Goal: Check status: Check status

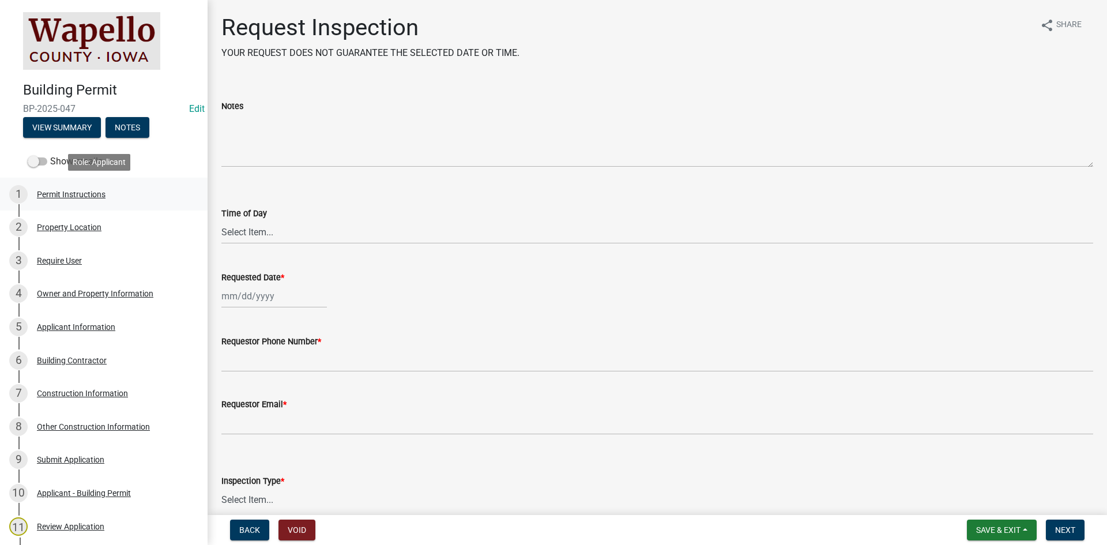
click at [56, 184] on link "1 Permit Instructions" at bounding box center [104, 194] width 208 height 33
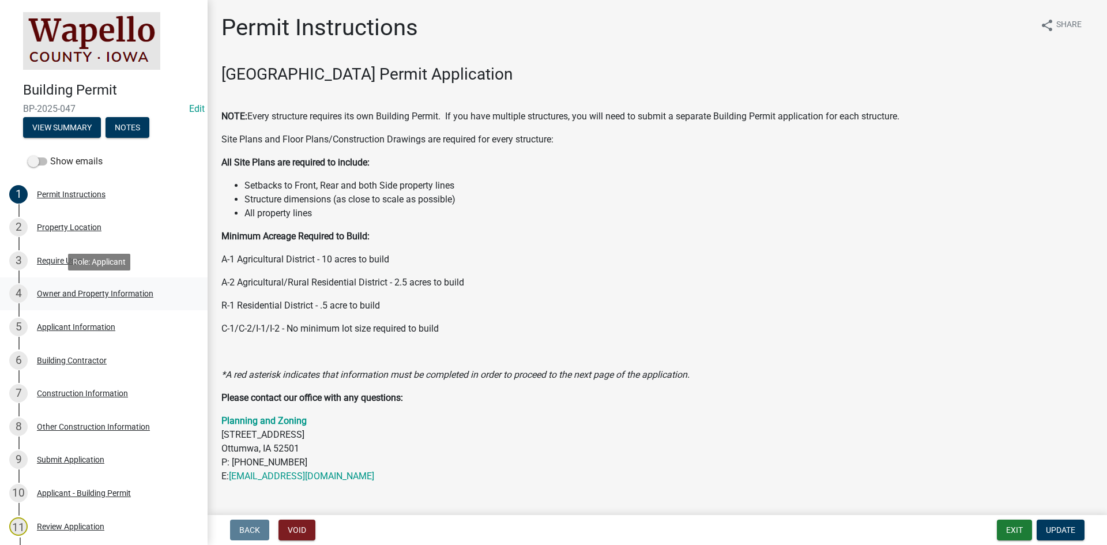
click at [130, 291] on div "Owner and Property Information" at bounding box center [95, 293] width 116 height 8
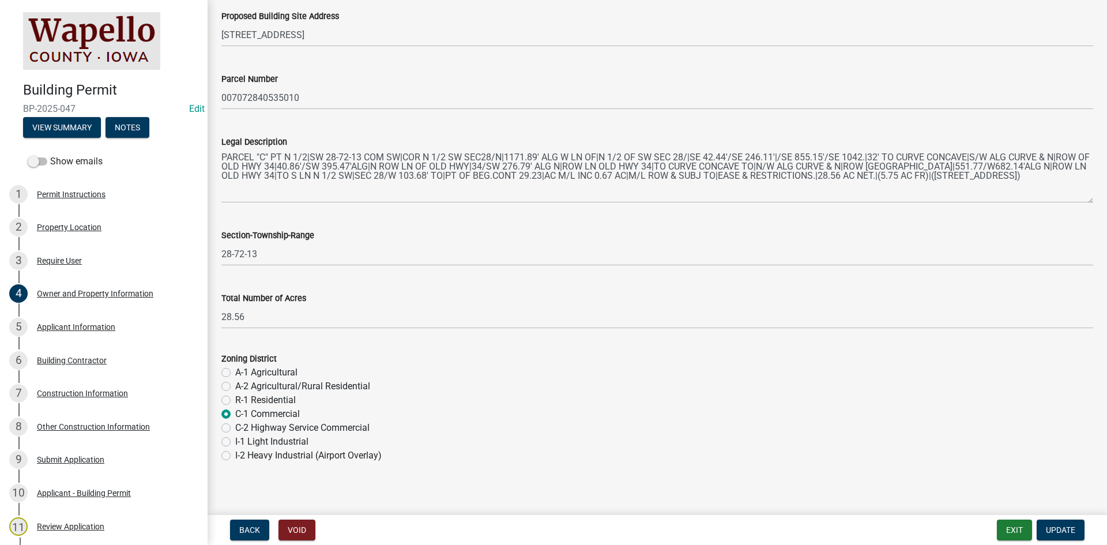
scroll to position [758, 0]
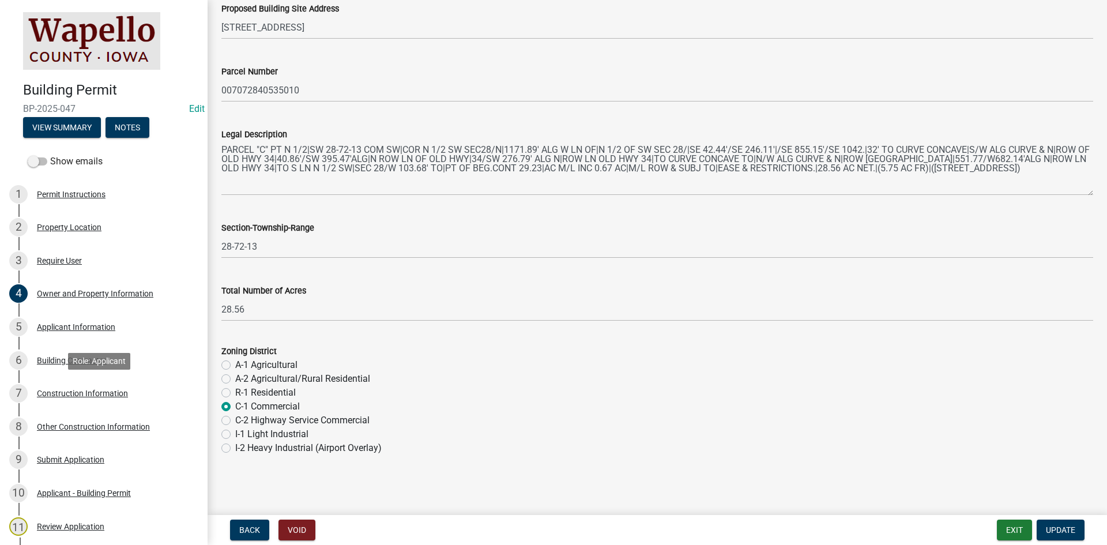
click at [96, 393] on div "Construction Information" at bounding box center [82, 393] width 91 height 8
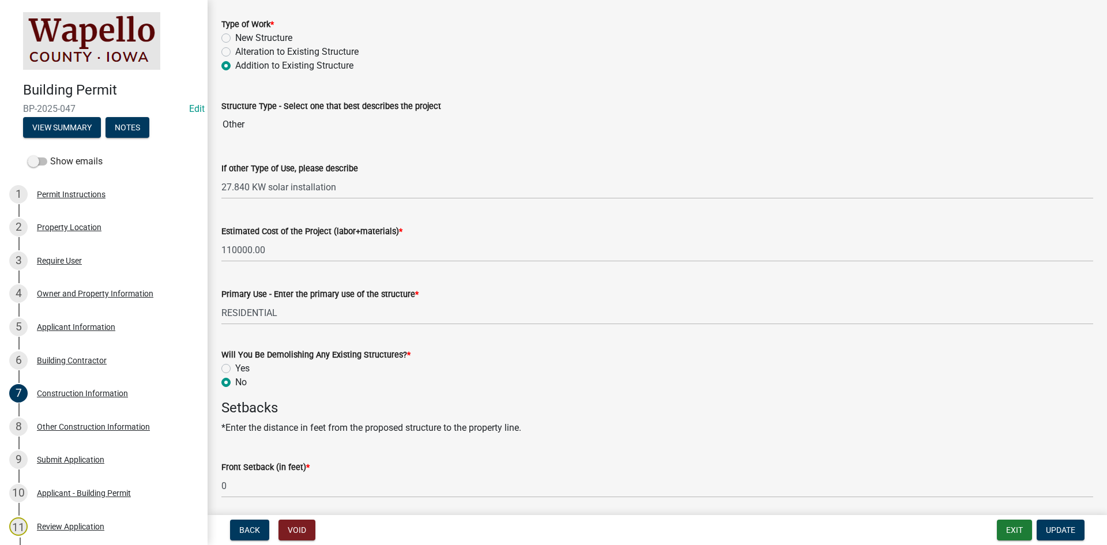
scroll to position [0, 0]
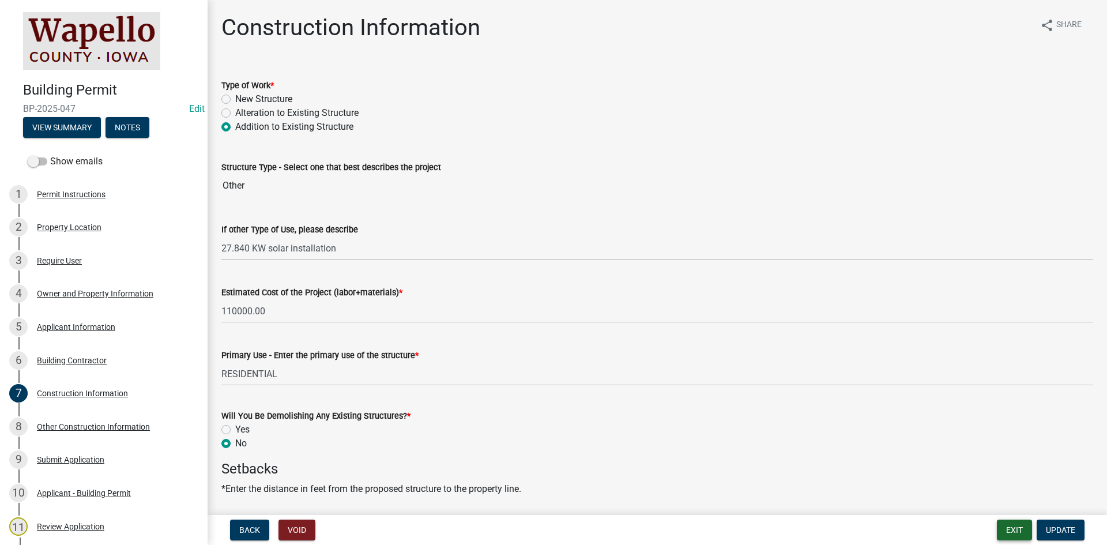
click at [1003, 535] on button "Exit" at bounding box center [1014, 530] width 35 height 21
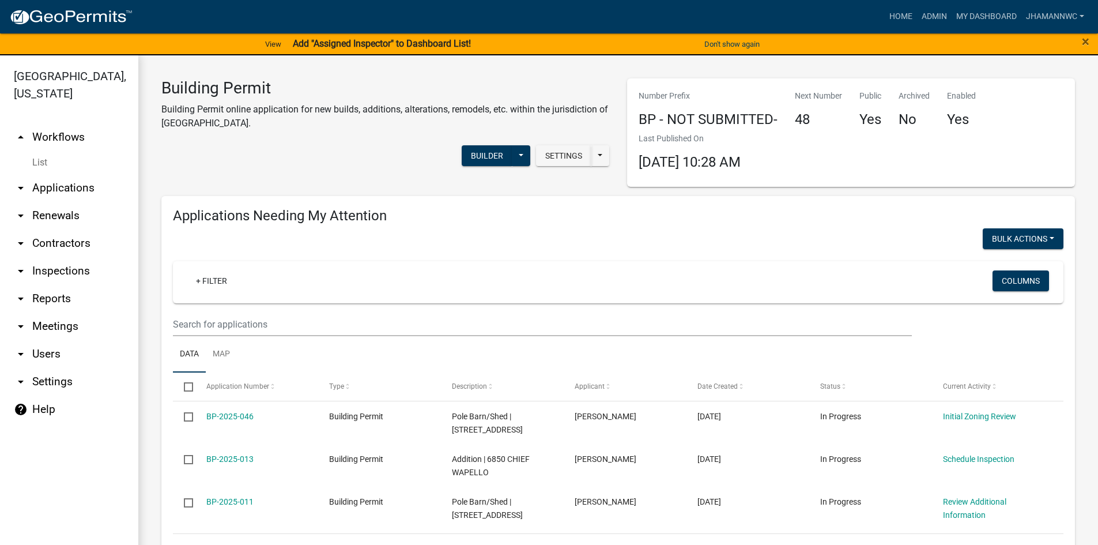
select select "3: 100"
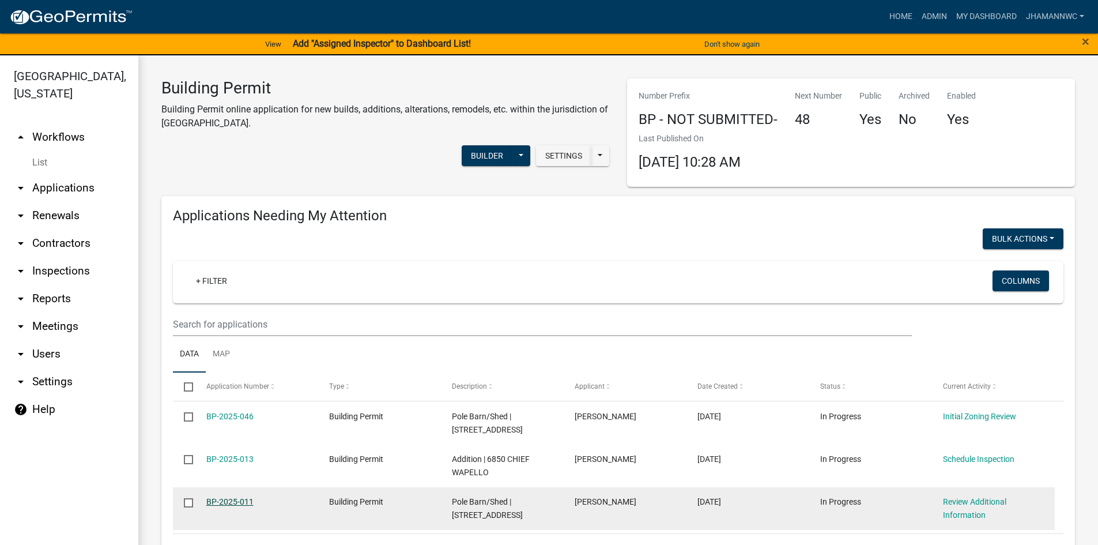
click at [241, 502] on link "BP-2025-011" at bounding box center [229, 501] width 47 height 9
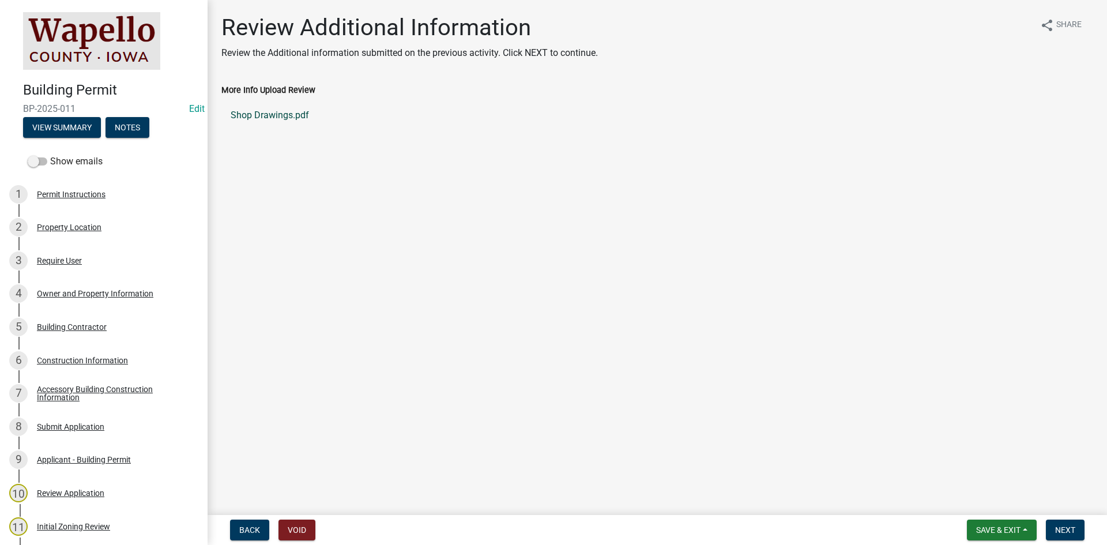
click at [288, 122] on link "Shop Drawings.pdf" at bounding box center [657, 115] width 872 height 28
click at [83, 233] on div "2 Property Location" at bounding box center [99, 227] width 180 height 18
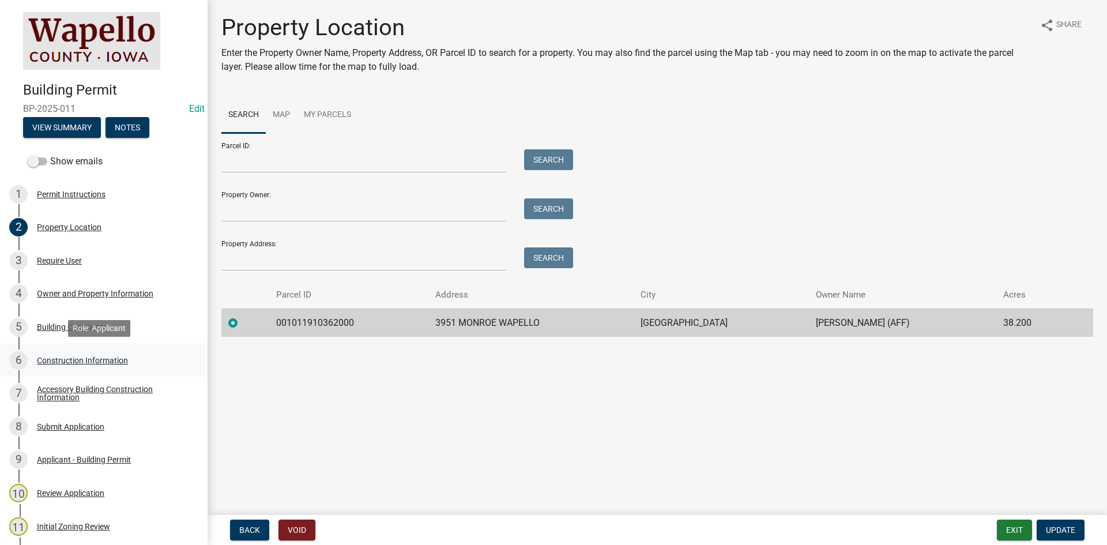
click at [86, 359] on div "Construction Information" at bounding box center [82, 360] width 91 height 8
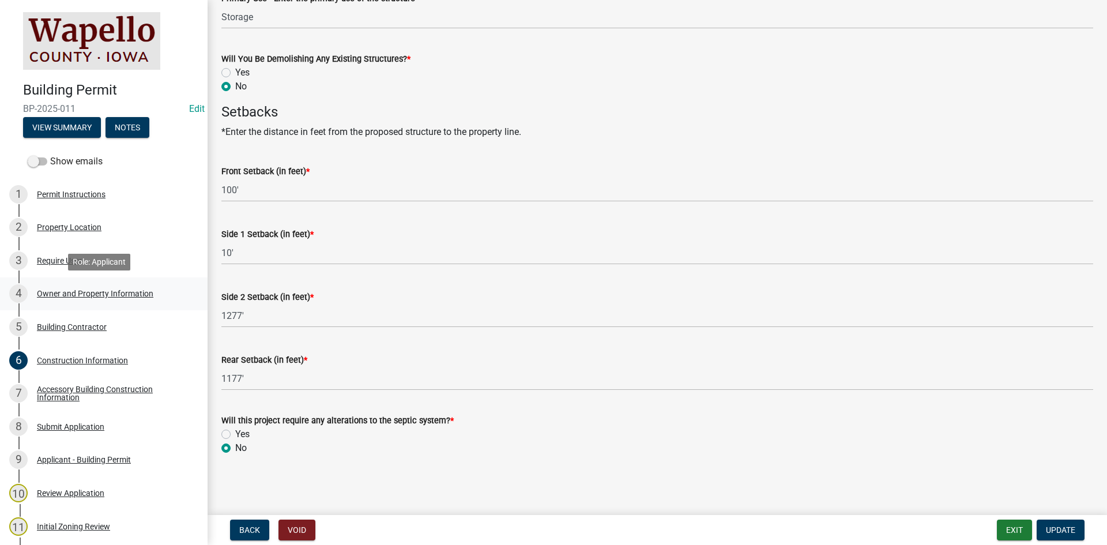
scroll to position [179, 0]
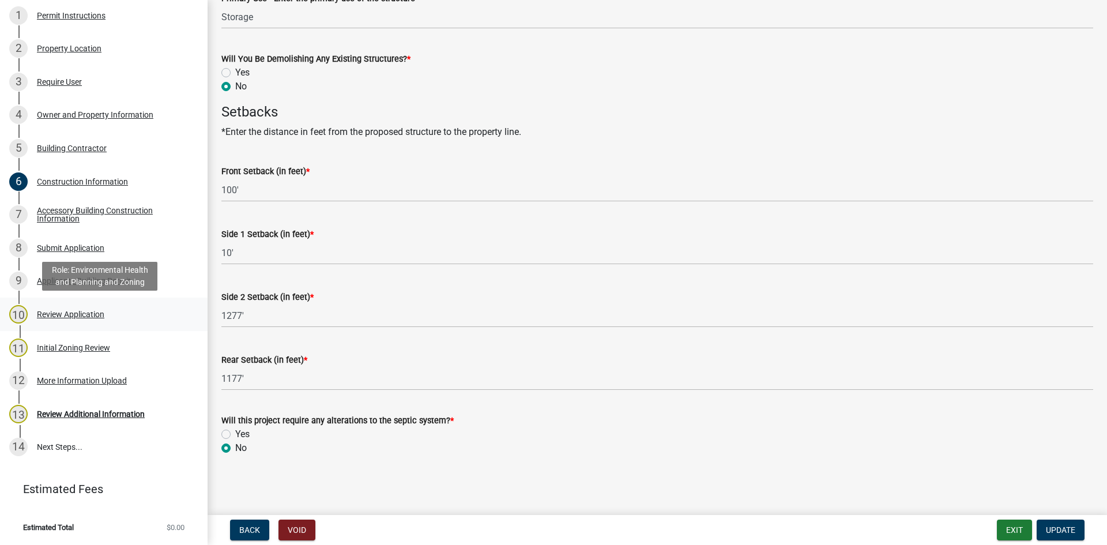
click at [74, 310] on div "Review Application" at bounding box center [70, 314] width 67 height 8
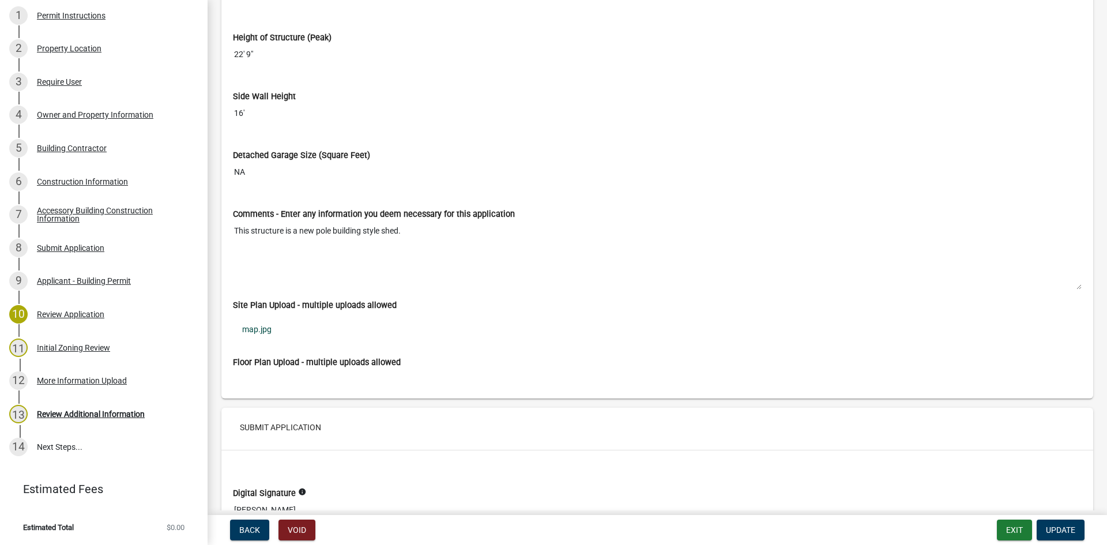
scroll to position [3114, 0]
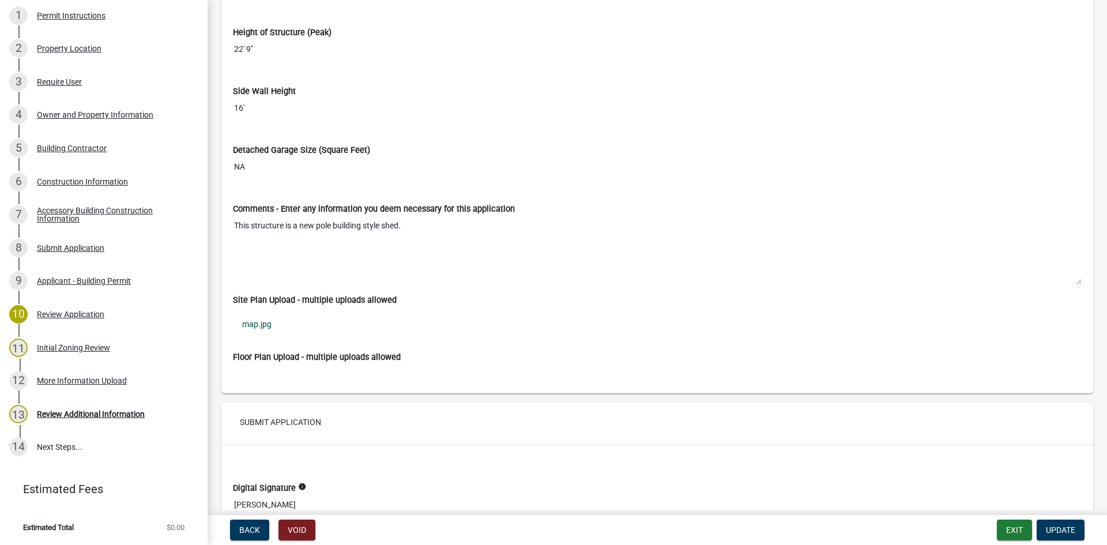
click at [262, 323] on link "map.jpg" at bounding box center [657, 324] width 849 height 27
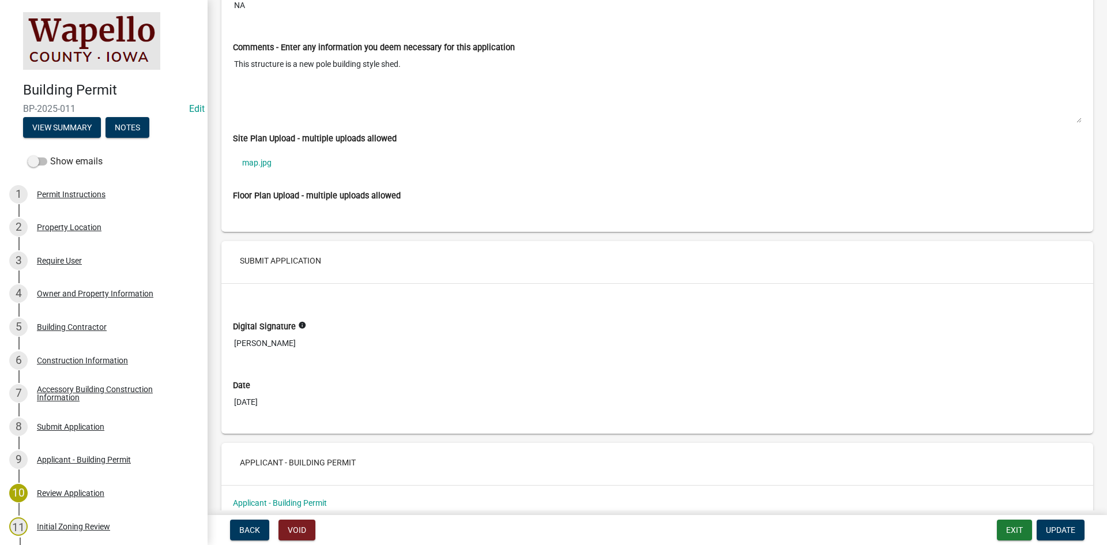
scroll to position [3331, 0]
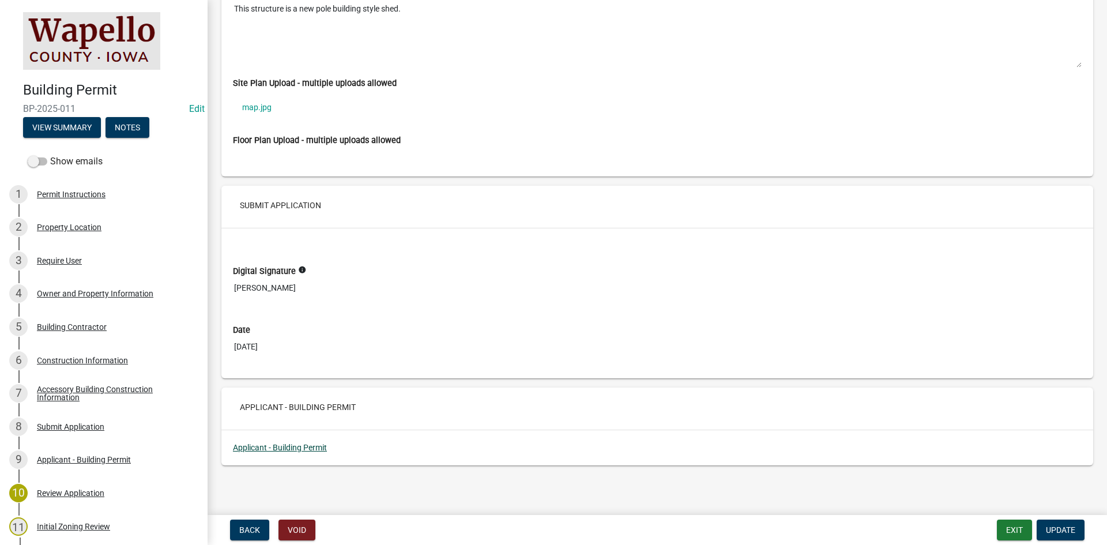
click at [288, 447] on link "Applicant - Building Permit" at bounding box center [280, 447] width 94 height 9
click at [85, 385] on div "Accessory Building Construction Information" at bounding box center [113, 393] width 152 height 16
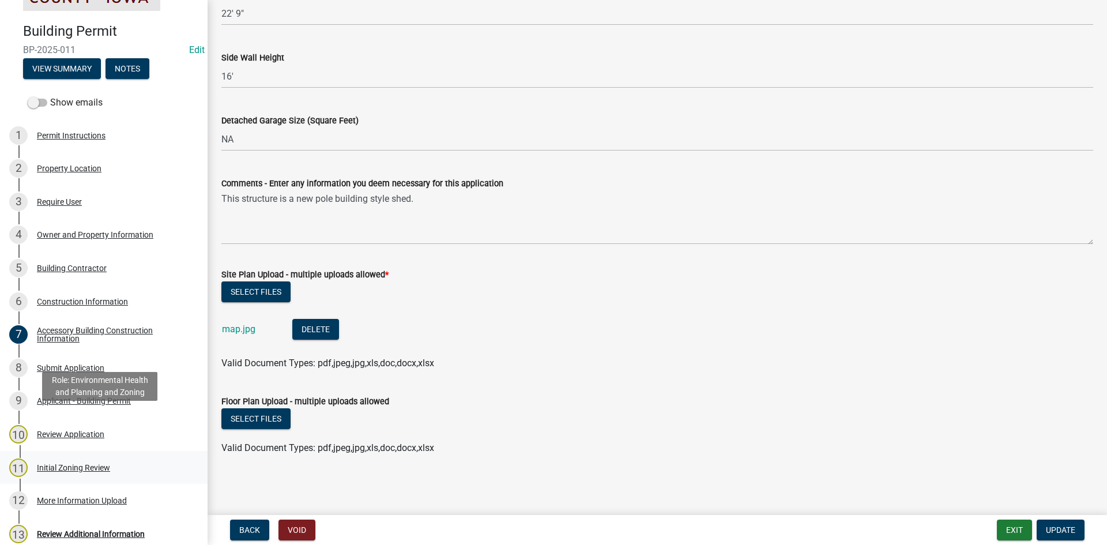
scroll to position [115, 0]
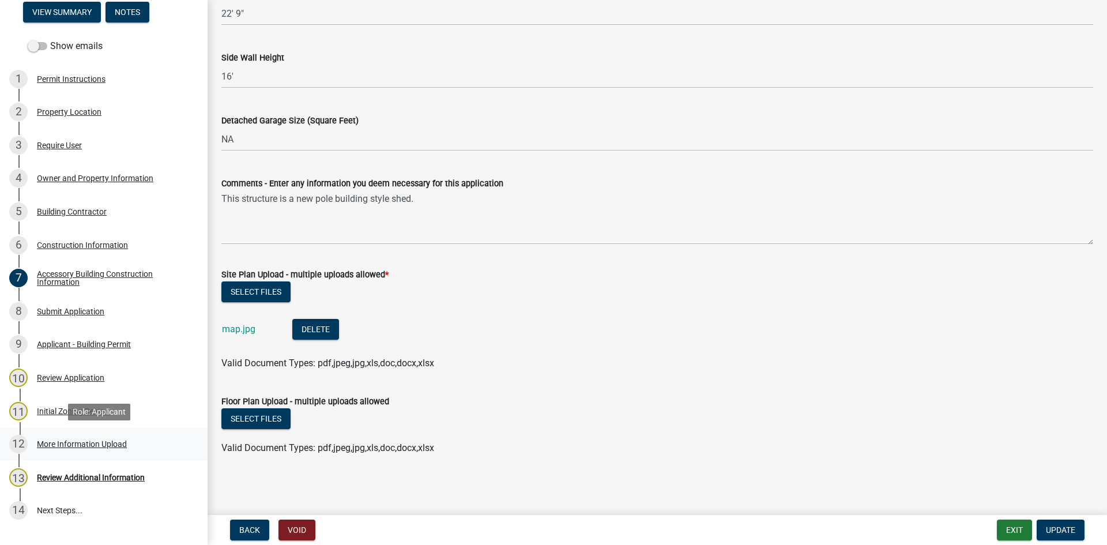
click at [101, 438] on div "12 More Information Upload" at bounding box center [99, 444] width 180 height 18
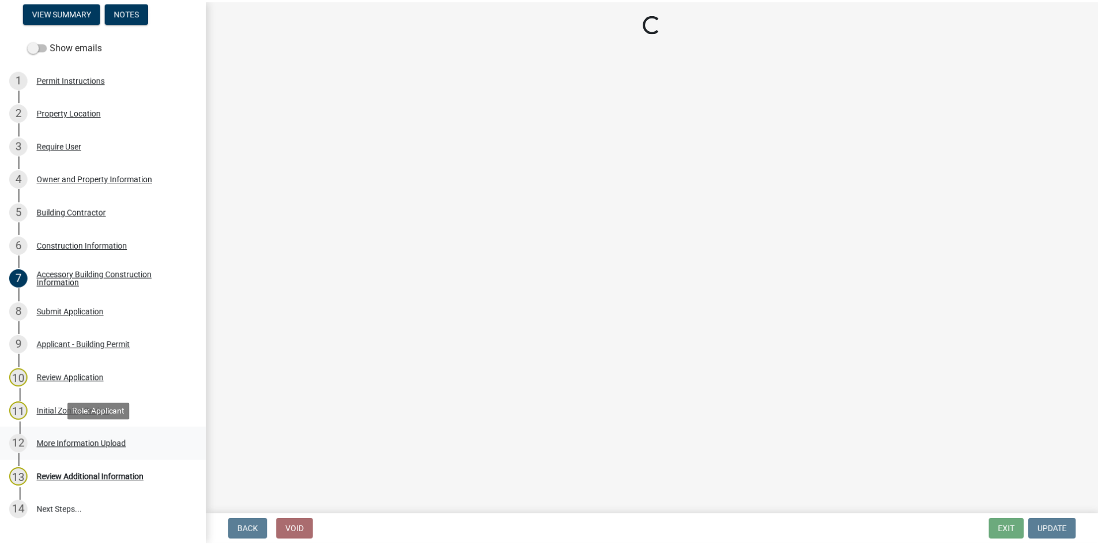
scroll to position [0, 0]
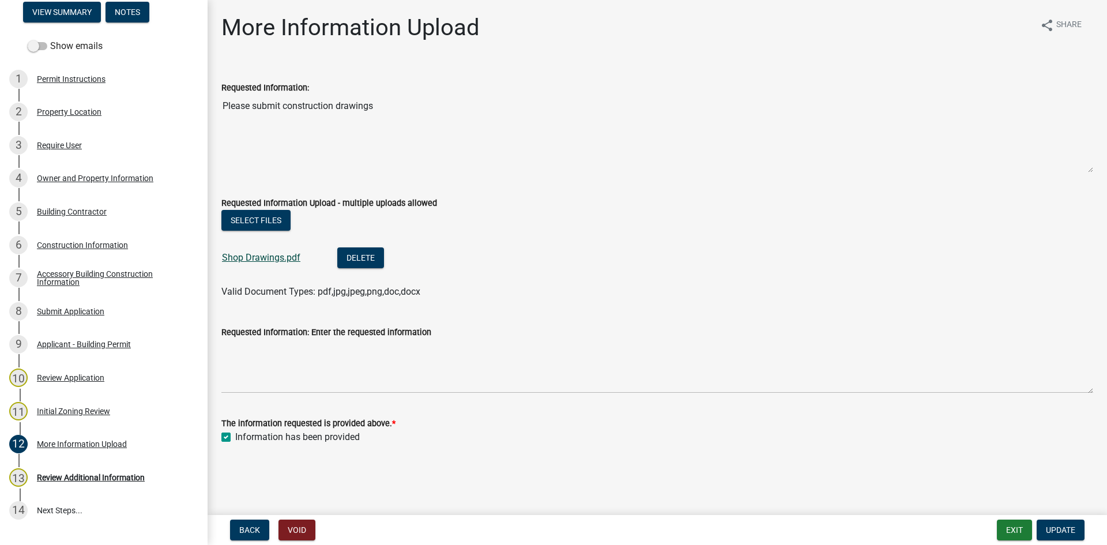
click at [255, 257] on link "Shop Drawings.pdf" at bounding box center [261, 257] width 78 height 11
click at [1001, 525] on button "Exit" at bounding box center [1014, 530] width 35 height 21
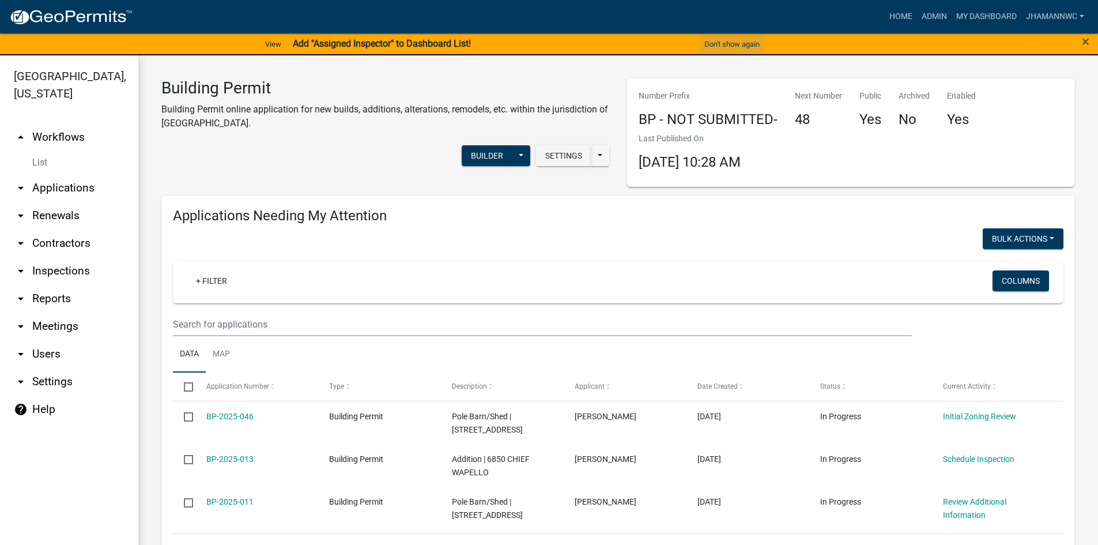
select select "3: 100"
click at [365, 43] on strong "Add "Assigned Inspector" to Dashboard List!" at bounding box center [382, 43] width 178 height 11
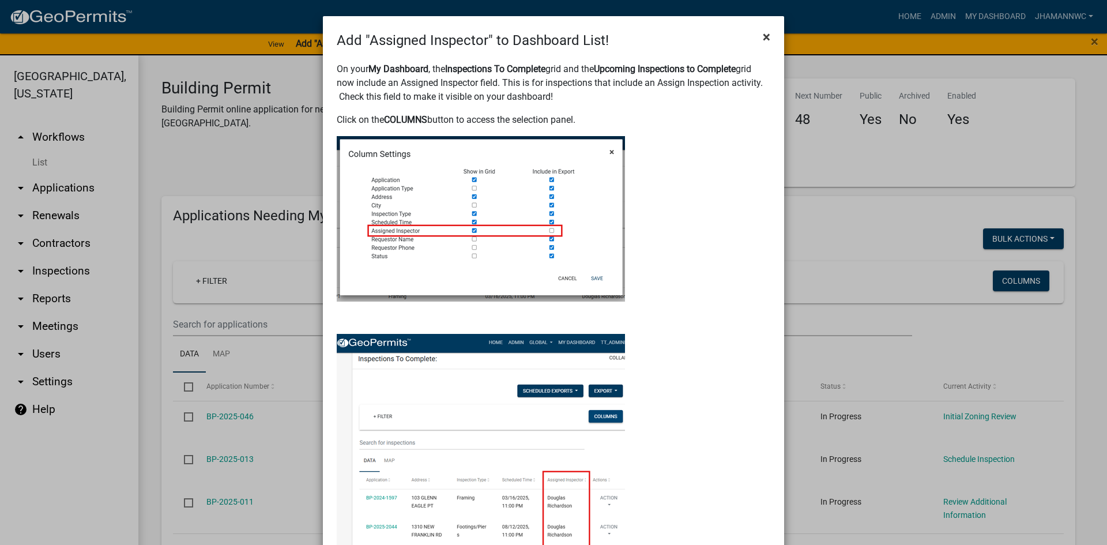
click at [763, 38] on span "×" at bounding box center [766, 37] width 7 height 16
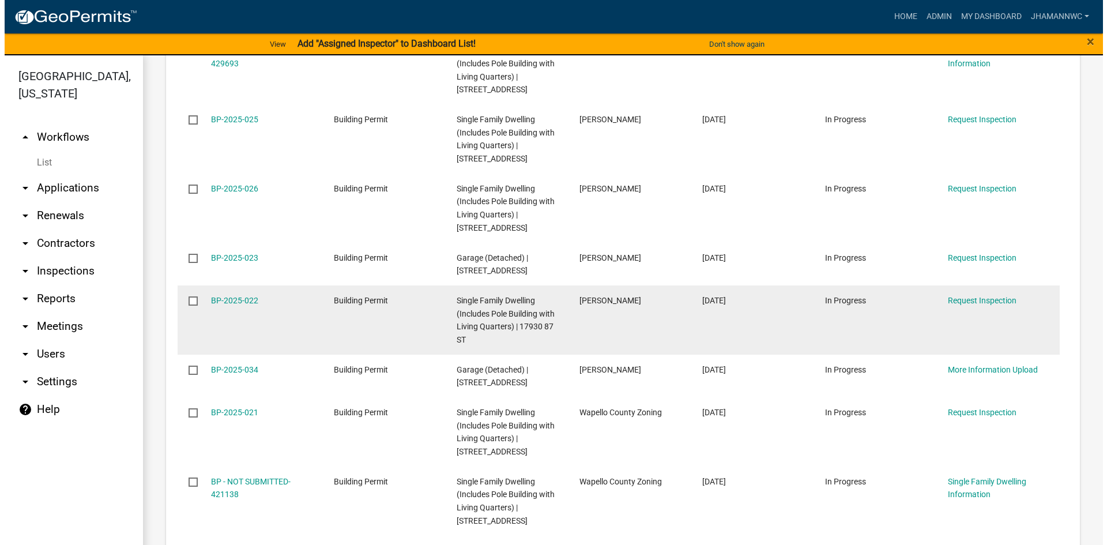
scroll to position [2191, 0]
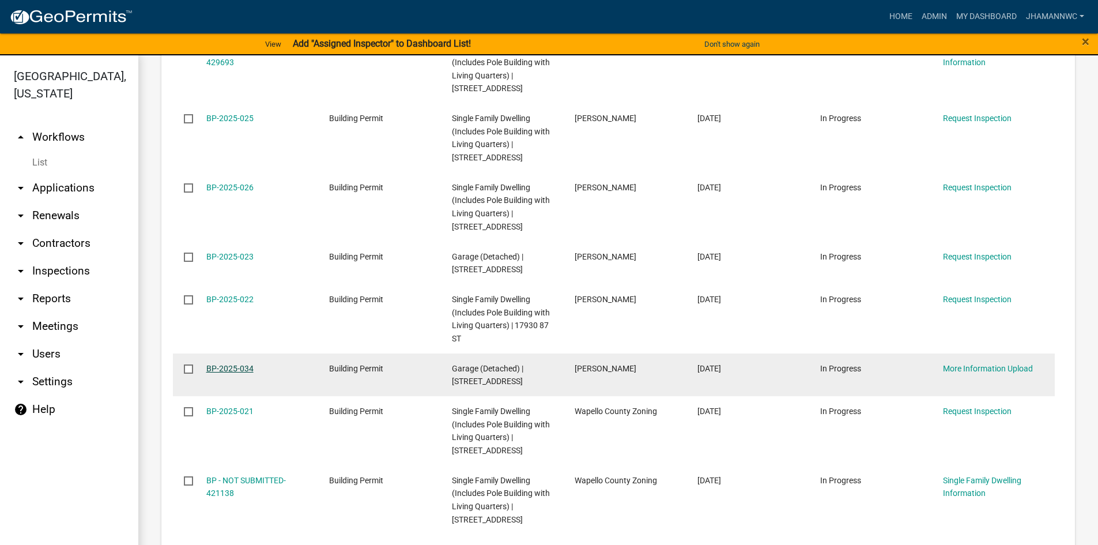
click at [242, 367] on link "BP-2025-034" at bounding box center [229, 368] width 47 height 9
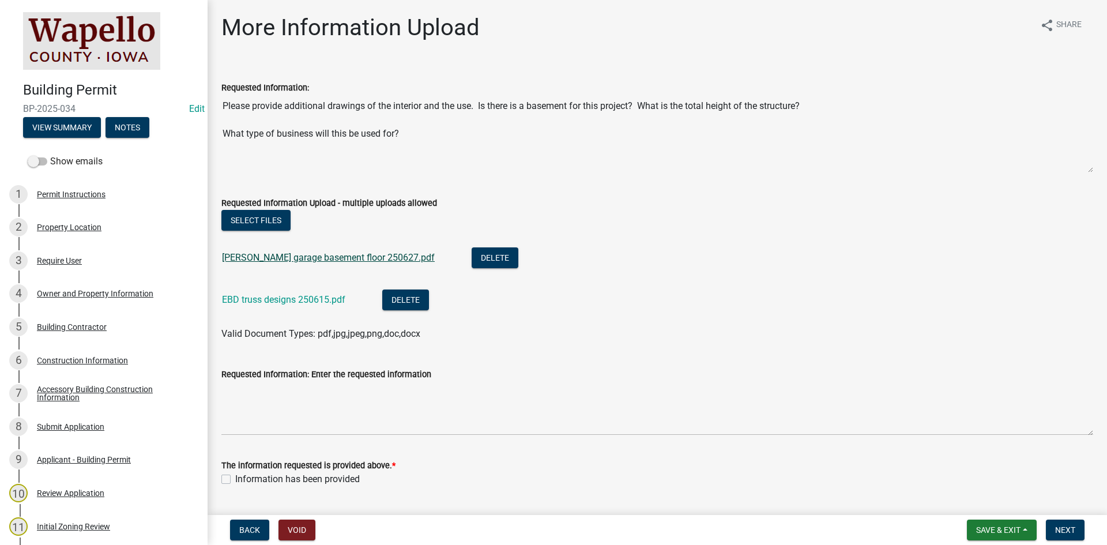
click at [353, 255] on link "[PERSON_NAME] garage basement floor 250627.pdf" at bounding box center [328, 257] width 213 height 11
click at [92, 387] on div "Accessory Building Construction Information" at bounding box center [113, 393] width 152 height 16
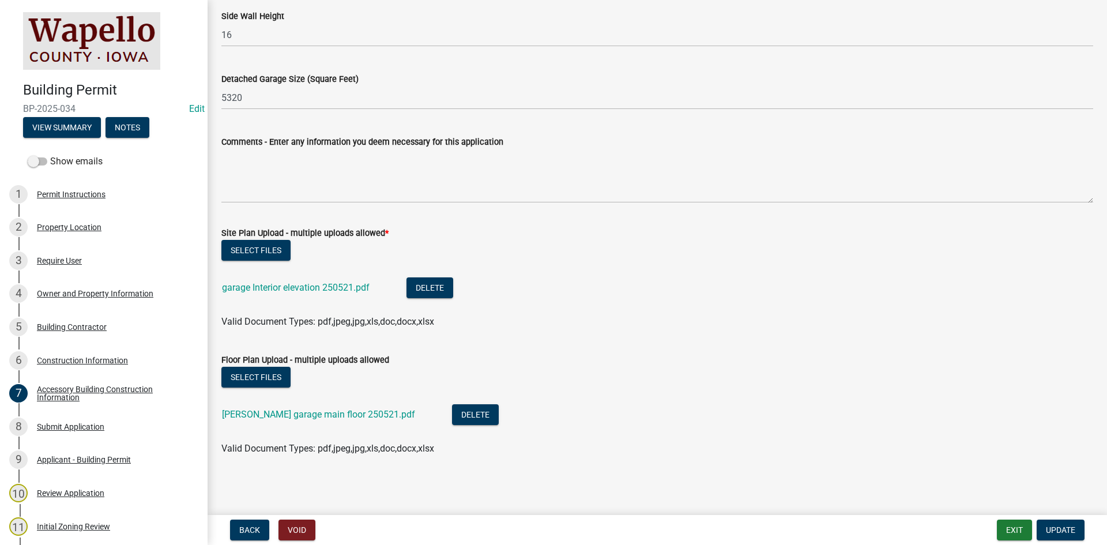
scroll to position [305, 0]
click at [312, 411] on link "[PERSON_NAME] garage main floor 250521.pdf" at bounding box center [318, 413] width 193 height 11
click at [341, 410] on link "[PERSON_NAME] garage main floor 250521.pdf" at bounding box center [318, 413] width 193 height 11
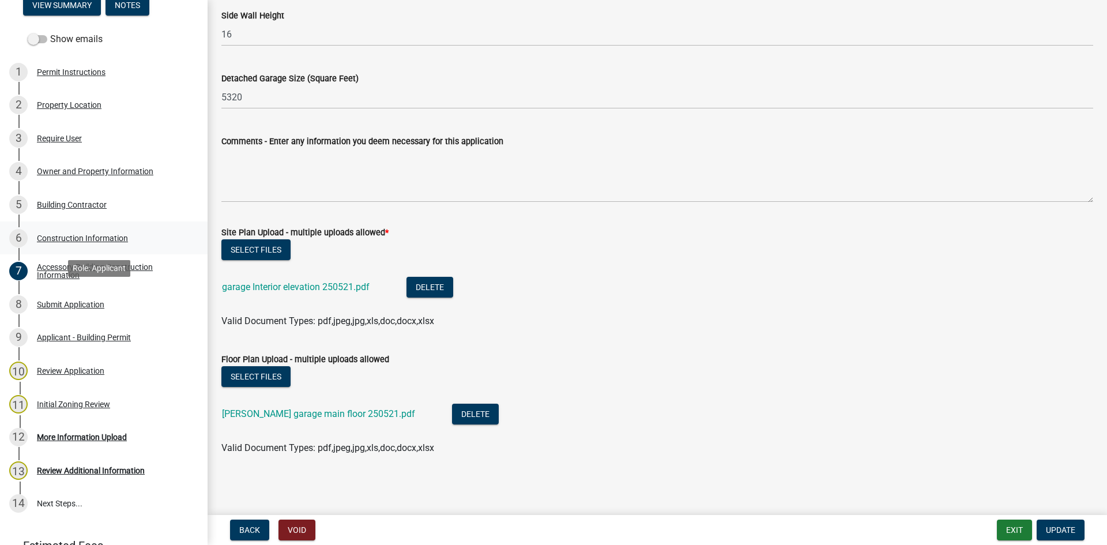
scroll to position [173, 0]
